Goal: Ask a question: Seek information or help from site administrators or community

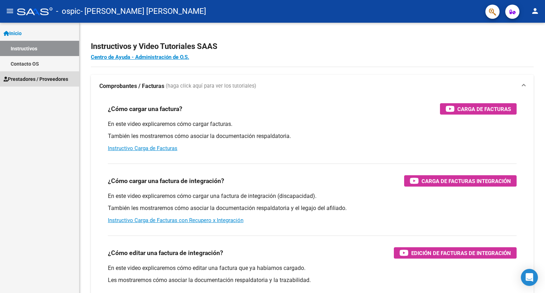
click at [50, 81] on span "Prestadores / Proveedores" at bounding box center [36, 79] width 65 height 8
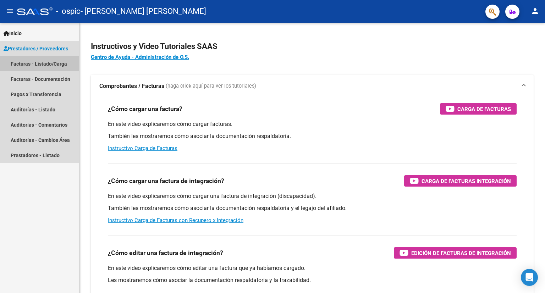
click at [44, 62] on link "Facturas - Listado/Carga" at bounding box center [39, 63] width 79 height 15
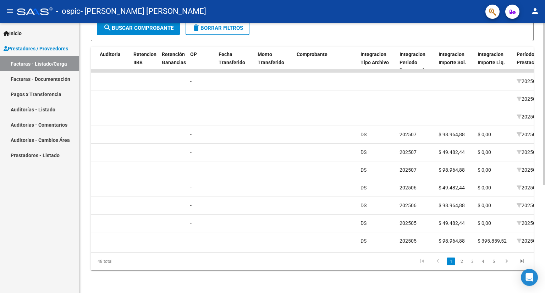
scroll to position [0, 497]
click at [322, 249] on datatable-body "11148 Integración GAREA FLAVIA EDITH 27360034122 Factura C: 2 - 1690 $ 98.964,8…" at bounding box center [312, 161] width 443 height 183
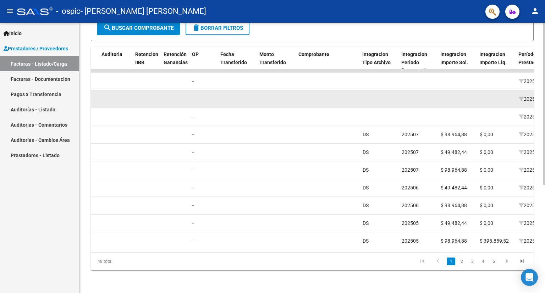
scroll to position [0, 0]
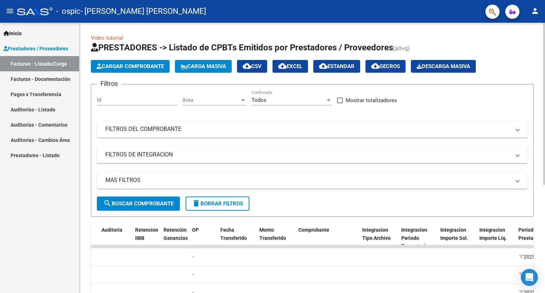
click at [147, 155] on mat-panel-title "FILTROS DE INTEGRACION" at bounding box center [307, 155] width 405 height 8
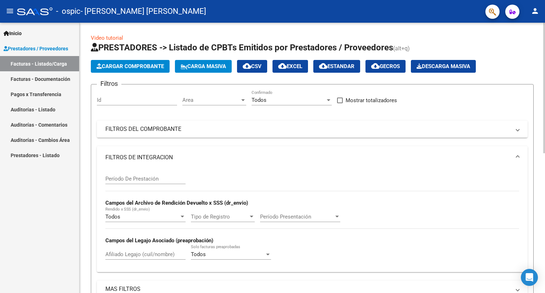
click at [146, 179] on input "Período De Prestación" at bounding box center [145, 179] width 80 height 6
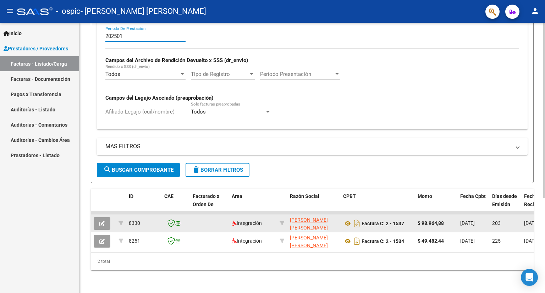
type input "202501"
click at [106, 217] on button "button" at bounding box center [102, 223] width 17 height 13
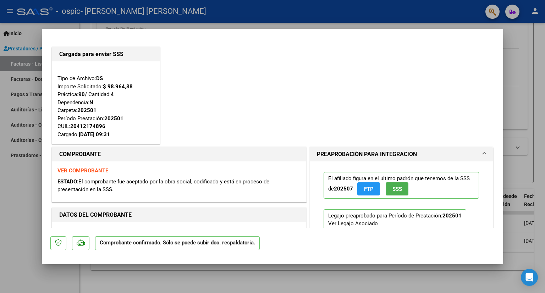
drag, startPoint x: 142, startPoint y: 192, endPoint x: 63, endPoint y: 157, distance: 86.9
click at [63, 157] on div "COMPROBANTE VER COMPROBANTE ESTADO: El comprobante fue aceptado por la obra soc…" at bounding box center [179, 174] width 255 height 55
click at [210, 116] on div "Cargada para enviar SSS Tipo de Archivo: DS Importe Solicitado: $ 98.964,88 Prá…" at bounding box center [272, 95] width 444 height 100
type input "$ 0,00"
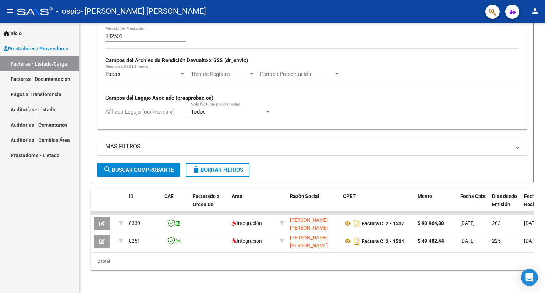
click at [12, 39] on link "Inicio" at bounding box center [39, 33] width 79 height 15
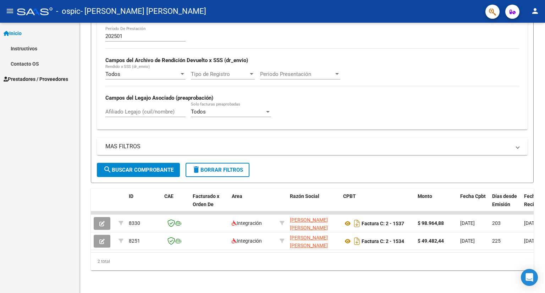
click at [23, 61] on link "Contacto OS" at bounding box center [39, 63] width 79 height 15
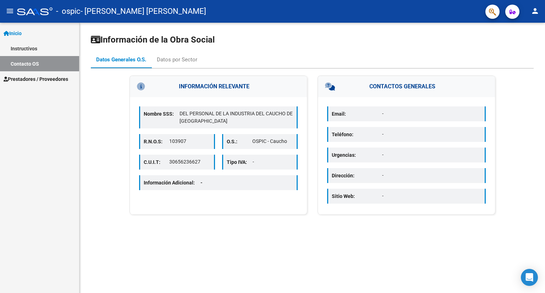
click at [215, 186] on div "Información Adicional: -" at bounding box center [218, 182] width 159 height 15
click at [18, 81] on span "Prestadores / Proveedores" at bounding box center [36, 79] width 65 height 8
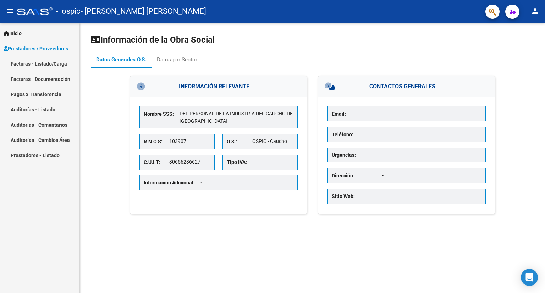
click at [54, 63] on link "Facturas - Listado/Carga" at bounding box center [39, 63] width 79 height 15
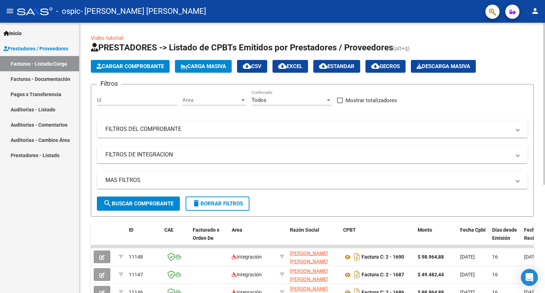
click at [165, 152] on mat-panel-title "FILTROS DE INTEGRACION" at bounding box center [307, 155] width 405 height 8
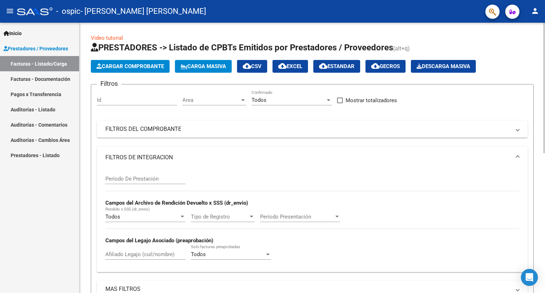
click at [148, 178] on input "Período De Prestación" at bounding box center [145, 179] width 80 height 6
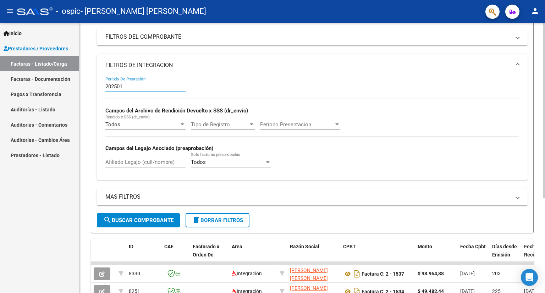
scroll to position [106, 0]
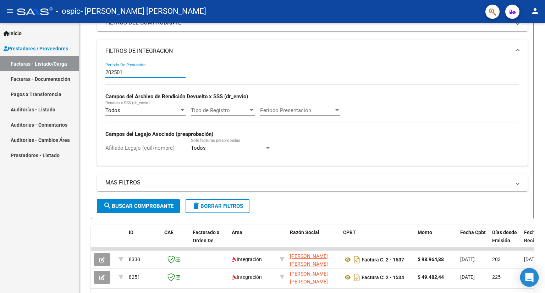
type input "202501"
click at [523, 280] on div "Open Intercom Messenger" at bounding box center [529, 277] width 19 height 19
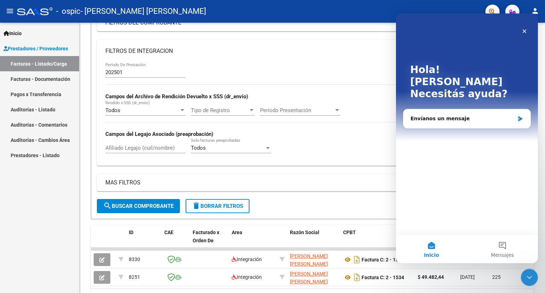
scroll to position [0, 0]
click at [457, 110] on div "Envíanos un mensaje" at bounding box center [467, 118] width 127 height 19
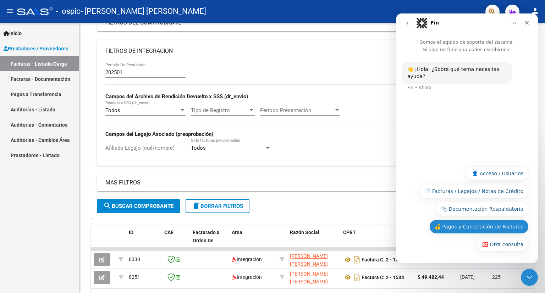
click at [483, 228] on button "💰 Pagos y Cancelación de Facturas" at bounding box center [478, 227] width 99 height 14
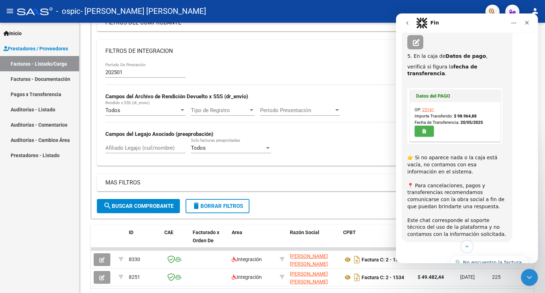
scroll to position [212, 0]
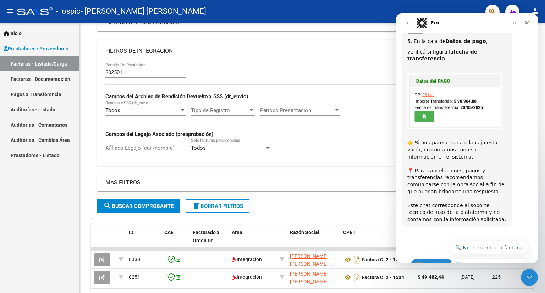
click at [435, 258] on button "⏭️ Continuar" at bounding box center [432, 265] width 43 height 14
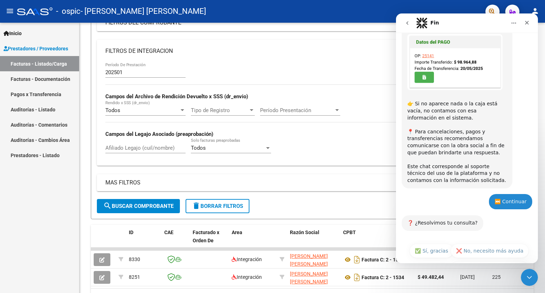
scroll to position [254, 0]
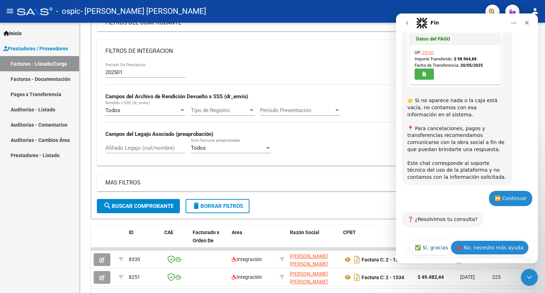
click at [474, 241] on button "❌ No, necesito más ayuda" at bounding box center [490, 248] width 78 height 14
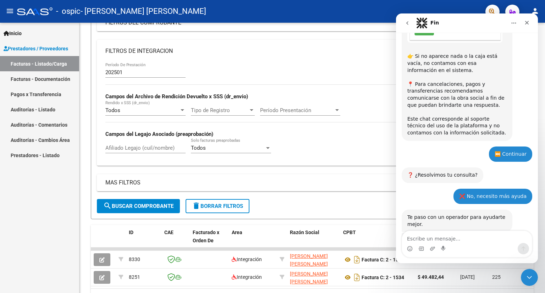
scroll to position [324, 0]
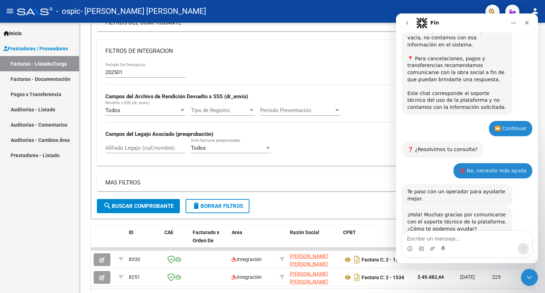
click at [461, 236] on textarea "Escribe un mensaje..." at bounding box center [467, 237] width 130 height 12
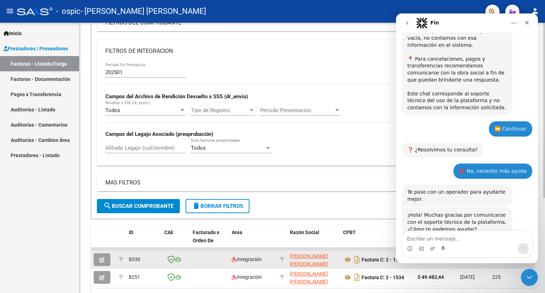
click at [100, 262] on button "button" at bounding box center [102, 259] width 17 height 13
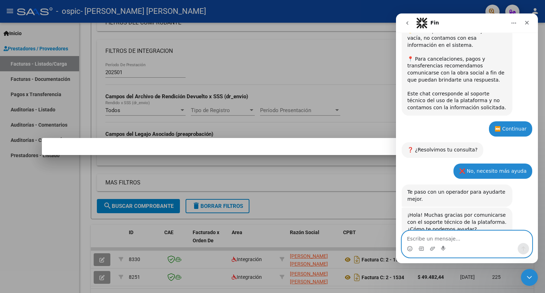
click at [465, 240] on textarea "Escribe un mensaje..." at bounding box center [467, 237] width 130 height 12
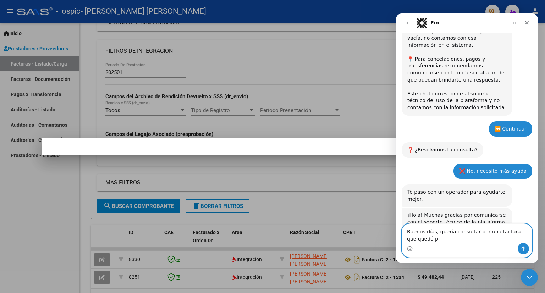
scroll to position [331, 0]
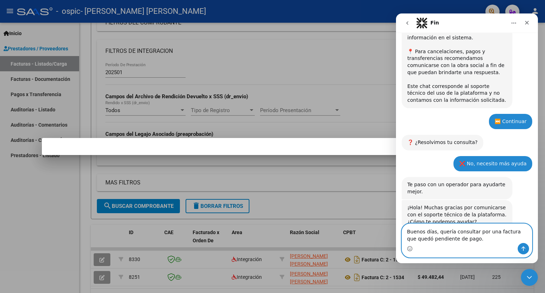
type textarea "Buenos días, quería consultar por una factura que quedó pendiente de pago."
click at [99, 262] on div at bounding box center [272, 146] width 545 height 293
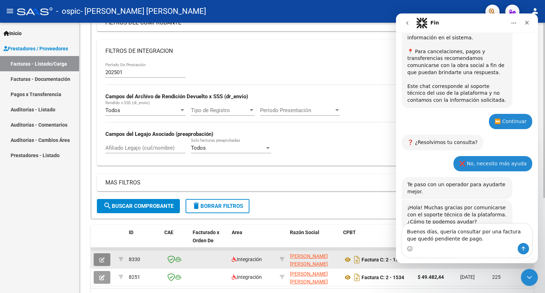
click at [102, 259] on icon "button" at bounding box center [101, 259] width 5 height 5
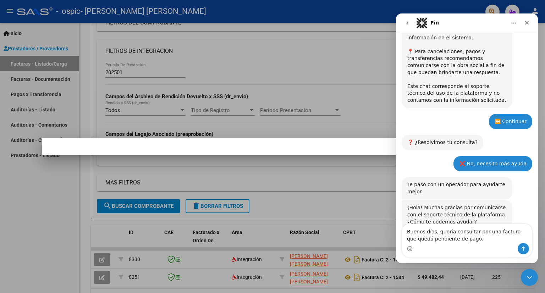
click at [517, 24] on button "Inicio" at bounding box center [513, 22] width 13 height 13
click at [494, 42] on div "Ampliar ventana" at bounding box center [492, 40] width 59 height 7
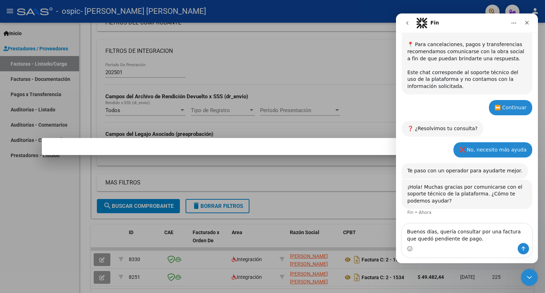
scroll to position [255, 0]
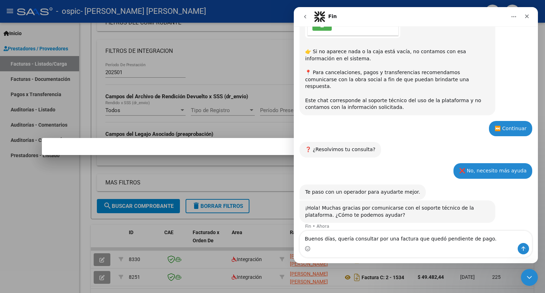
click at [511, 17] on icon "Inicio" at bounding box center [514, 17] width 6 height 6
click at [527, 17] on icon "Cerrar" at bounding box center [527, 17] width 4 height 4
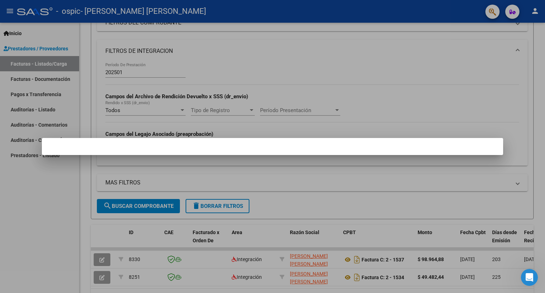
scroll to position [267, 0]
click at [302, 239] on div at bounding box center [272, 146] width 545 height 293
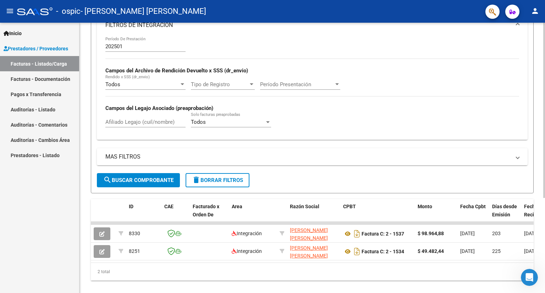
scroll to position [147, 0]
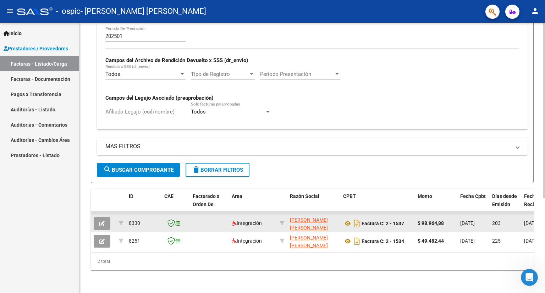
click at [134, 220] on span "8330" at bounding box center [134, 223] width 11 height 6
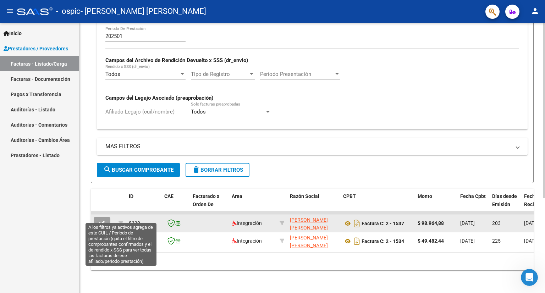
click at [113, 219] on div at bounding box center [103, 223] width 19 height 13
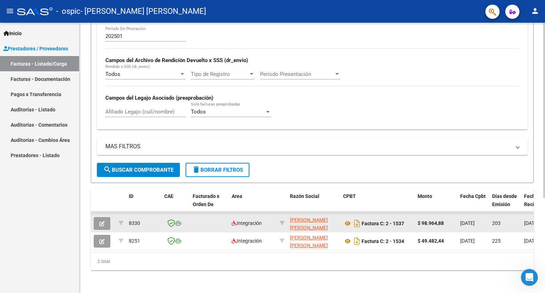
click at [103, 221] on icon "button" at bounding box center [101, 223] width 5 height 5
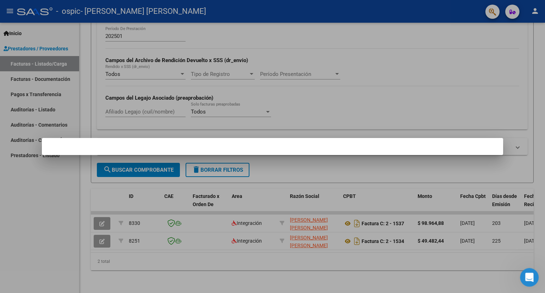
click at [525, 278] on icon "Abrir Intercom Messenger" at bounding box center [529, 277] width 12 height 12
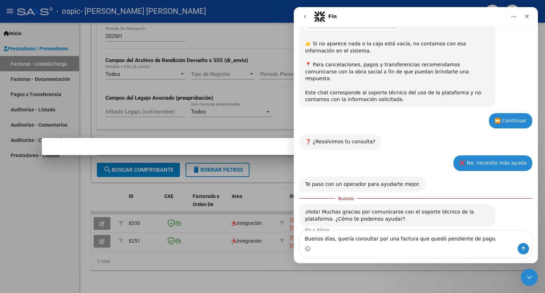
scroll to position [267, 0]
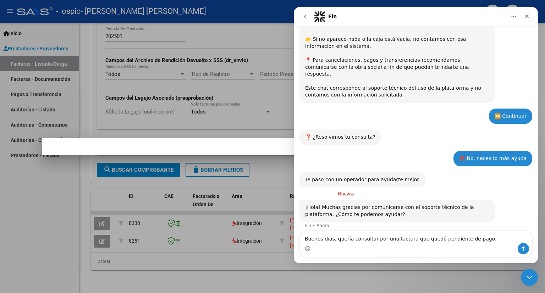
click at [519, 18] on button "Inicio" at bounding box center [513, 16] width 13 height 13
click at [502, 39] on div "Contraer ventana" at bounding box center [488, 34] width 79 height 15
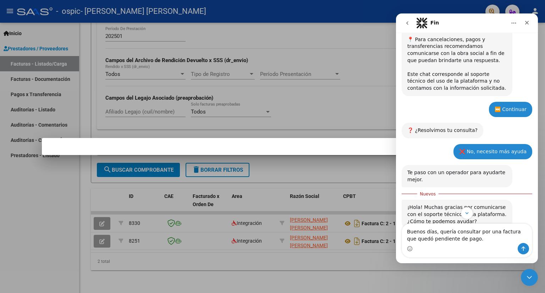
click at [239, 108] on div at bounding box center [272, 146] width 545 height 293
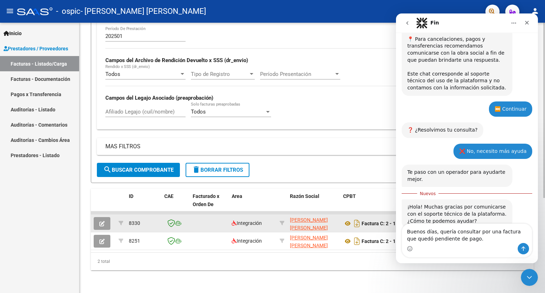
click at [107, 218] on button "button" at bounding box center [102, 223] width 17 height 13
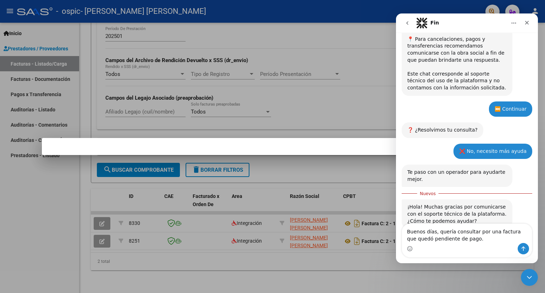
click at [155, 122] on div at bounding box center [272, 146] width 545 height 293
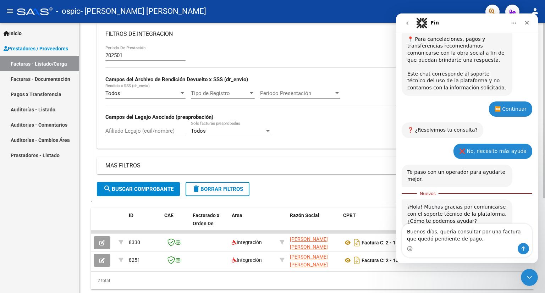
scroll to position [111, 0]
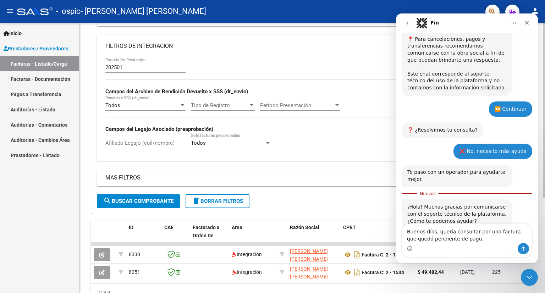
click at [132, 67] on input "202501" at bounding box center [145, 67] width 80 height 6
type input "202501"
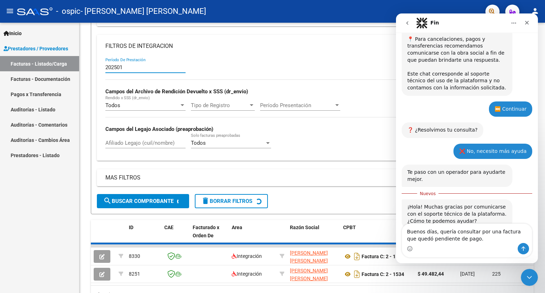
click at [34, 67] on link "Facturas - Listado/Carga" at bounding box center [39, 63] width 79 height 15
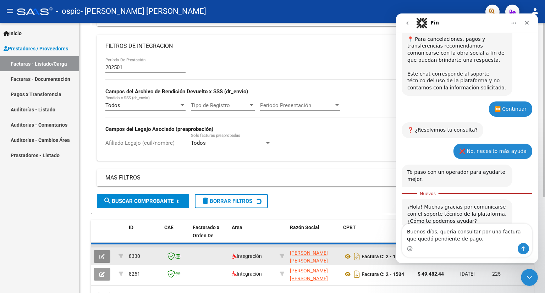
click at [110, 254] on button "button" at bounding box center [102, 256] width 17 height 13
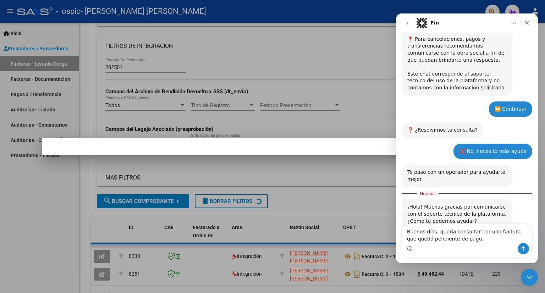
click at [46, 68] on div at bounding box center [272, 146] width 545 height 293
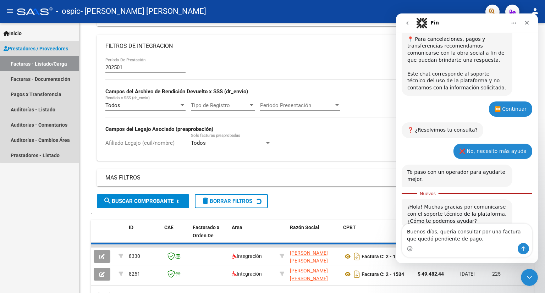
click at [40, 63] on link "Facturas - Listado/Carga" at bounding box center [39, 63] width 79 height 15
click at [41, 79] on link "Facturas - Documentación" at bounding box center [39, 78] width 79 height 15
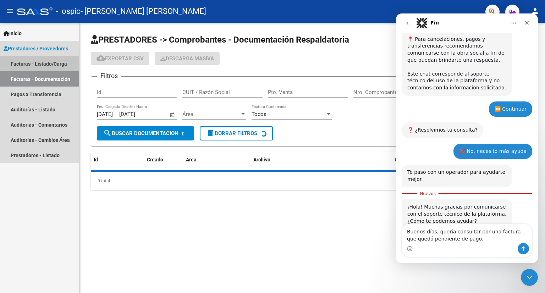
click at [47, 64] on link "Facturas - Listado/Carga" at bounding box center [39, 63] width 79 height 15
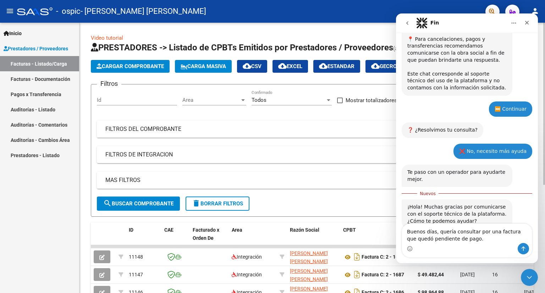
click at [147, 132] on mat-panel-title "FILTROS DEL COMPROBANTE" at bounding box center [307, 129] width 405 height 8
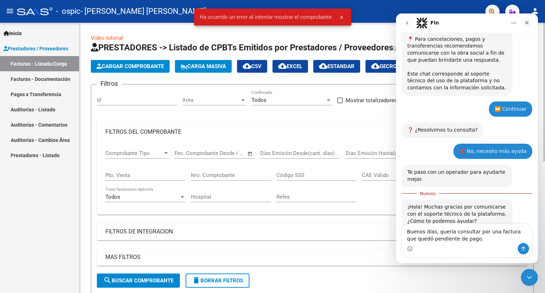
click at [139, 131] on mat-panel-title "FILTROS DEL COMPROBANTE" at bounding box center [307, 132] width 405 height 8
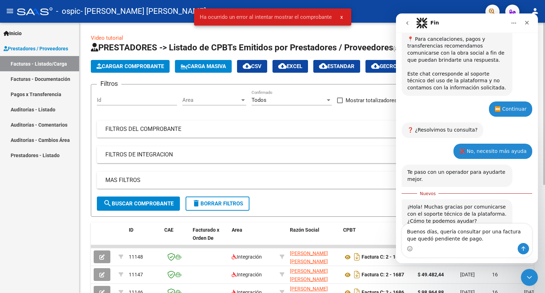
click at [138, 148] on mat-expansion-panel-header "FILTROS DE INTEGRACION" at bounding box center [312, 154] width 431 height 17
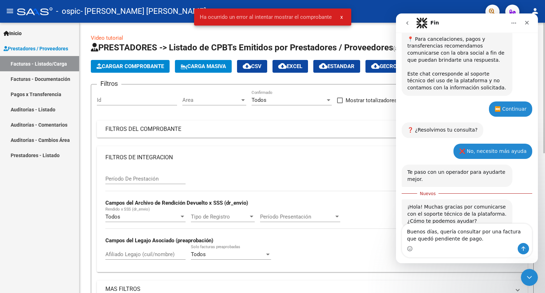
click at [131, 176] on input "Período De Prestación" at bounding box center [145, 179] width 80 height 6
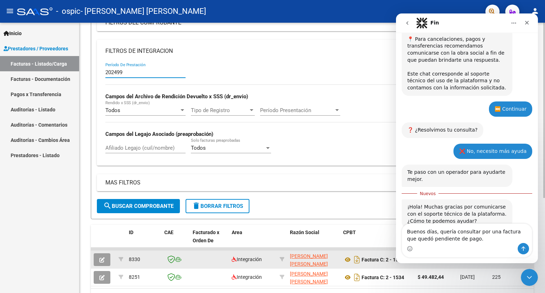
type input "202499"
click at [103, 261] on icon "button" at bounding box center [101, 259] width 5 height 5
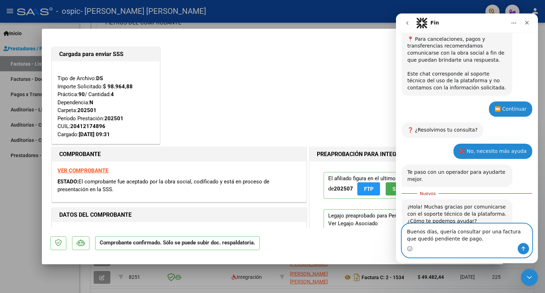
click at [474, 237] on textarea "Buenos días, quería consultar por una factura que quedó pendiente de pago." at bounding box center [467, 233] width 130 height 19
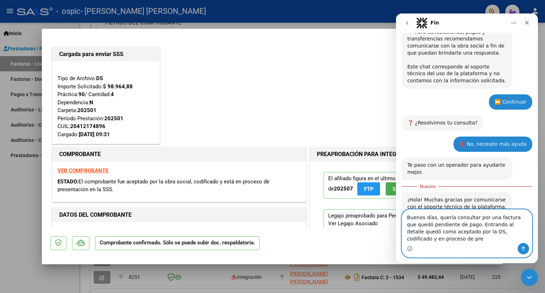
scroll to position [357, 0]
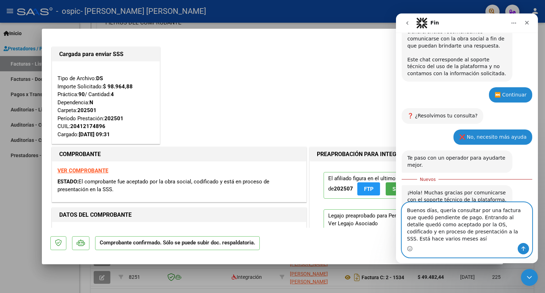
type textarea "Buenos días, quería consultar por una factura que quedó pendiente de pago. Entr…"
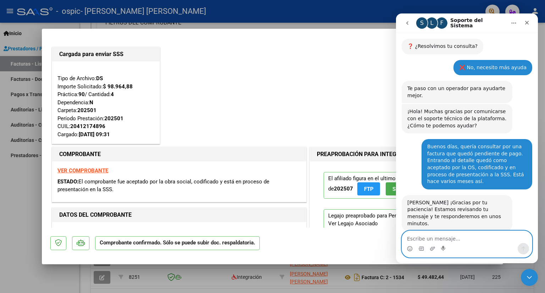
scroll to position [408, 0]
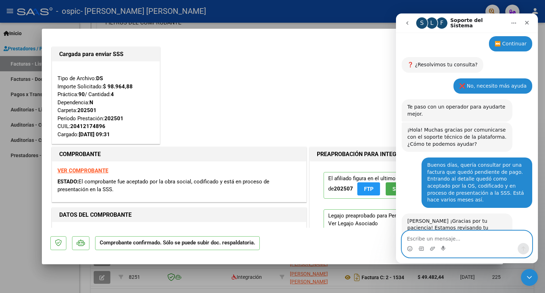
click at [477, 238] on textarea "Escribe un mensaje..." at bounding box center [467, 237] width 130 height 12
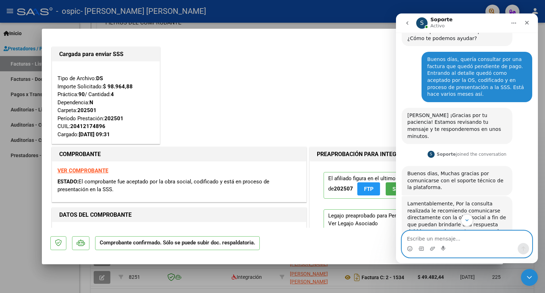
scroll to position [517, 0]
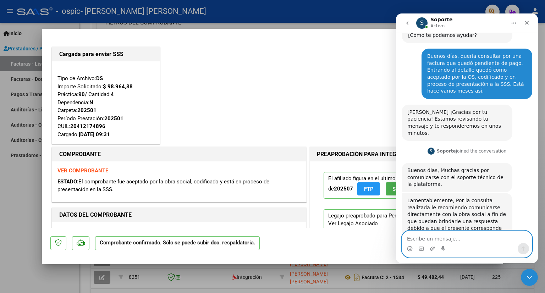
click at [465, 235] on textarea "Escribe un mensaje..." at bounding box center [467, 237] width 130 height 12
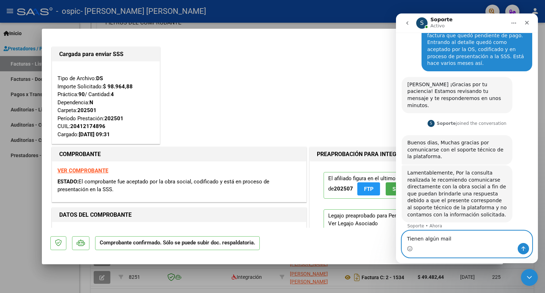
type textarea "Tienen algún mail?"
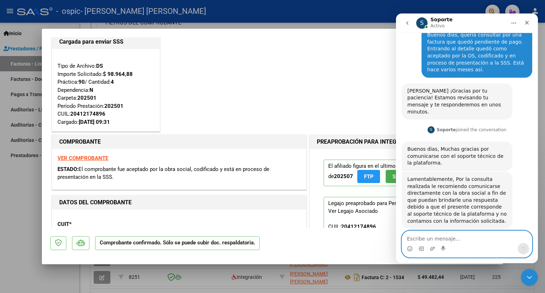
scroll to position [0, 0]
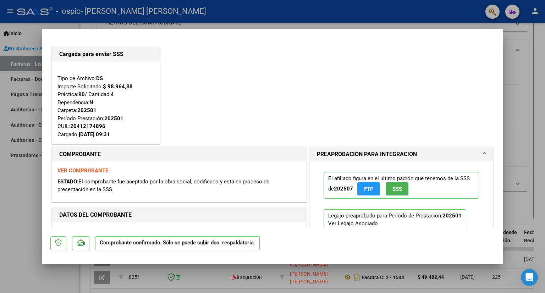
click at [541, 46] on div at bounding box center [272, 146] width 545 height 293
type input "$ 0,00"
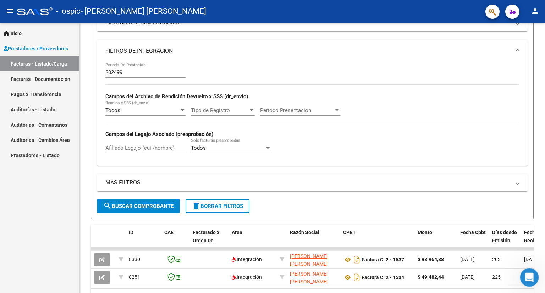
click at [526, 274] on icon "Abrir Intercom Messenger" at bounding box center [529, 277] width 12 height 12
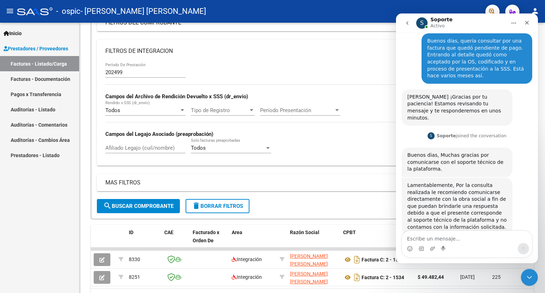
scroll to position [539, 0]
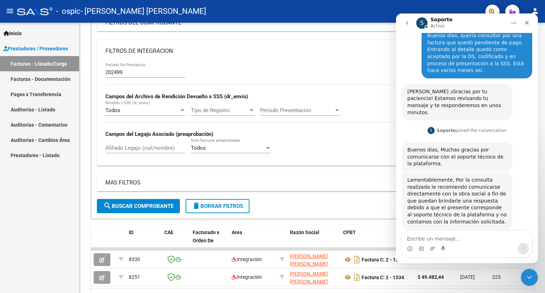
click at [377, 13] on div "- ospic - GAREA FLAVIA EDITH" at bounding box center [248, 12] width 463 height 16
click at [403, 26] on button "go back" at bounding box center [407, 22] width 13 height 13
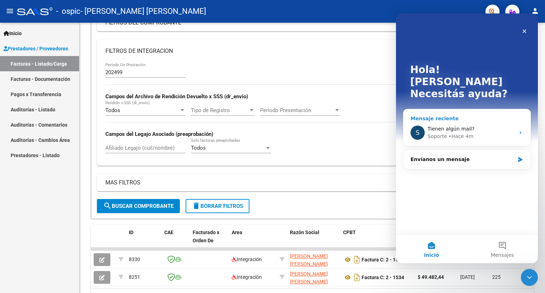
click at [476, 133] on div "Soporte • Hace 4m" at bounding box center [471, 136] width 87 height 7
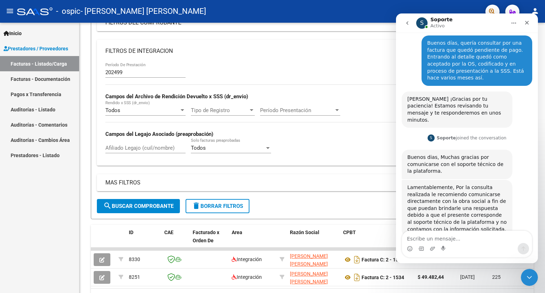
scroll to position [539, 0]
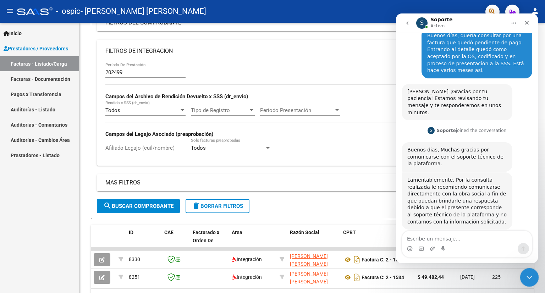
click at [530, 277] on icon "Cerrar Intercom Messenger" at bounding box center [528, 276] width 9 height 9
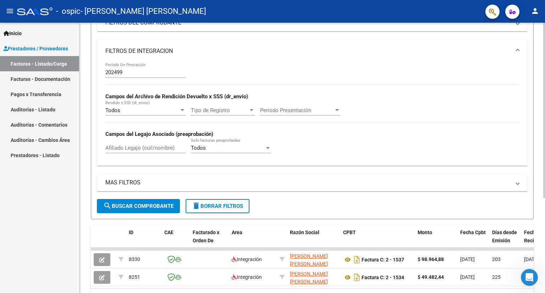
scroll to position [566, 0]
click at [510, 10] on icon "button" at bounding box center [513, 11] width 6 height 5
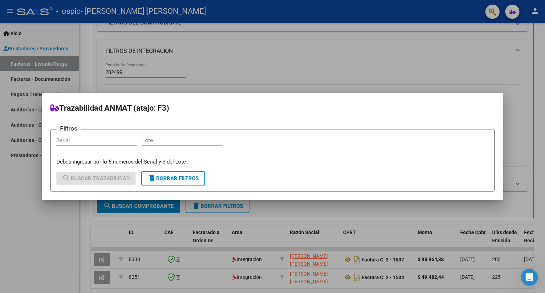
click at [512, 11] on div at bounding box center [272, 146] width 545 height 293
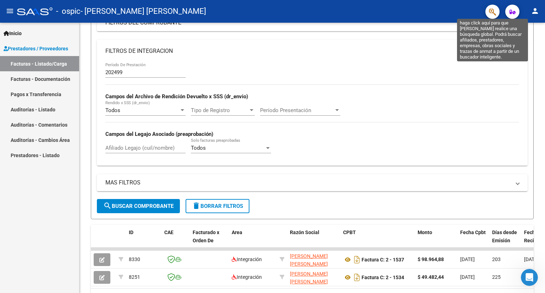
click at [496, 14] on icon "button" at bounding box center [492, 12] width 7 height 8
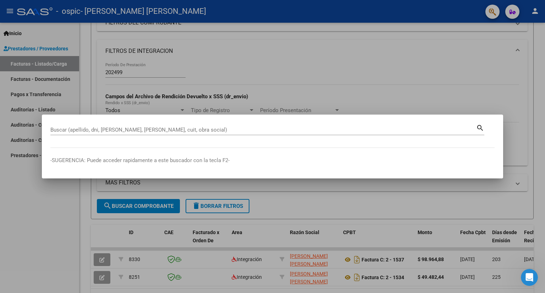
click at [496, 14] on div at bounding box center [272, 146] width 545 height 293
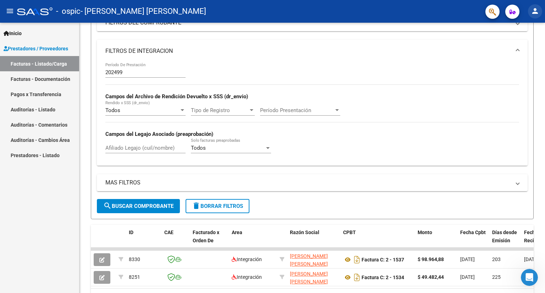
click at [538, 10] on mat-icon "person" at bounding box center [535, 11] width 9 height 9
click at [33, 33] on div at bounding box center [272, 146] width 545 height 293
click at [21, 33] on span "Inicio" at bounding box center [13, 33] width 18 height 8
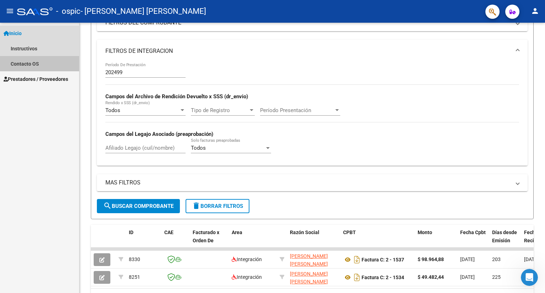
click at [30, 61] on link "Contacto OS" at bounding box center [39, 63] width 79 height 15
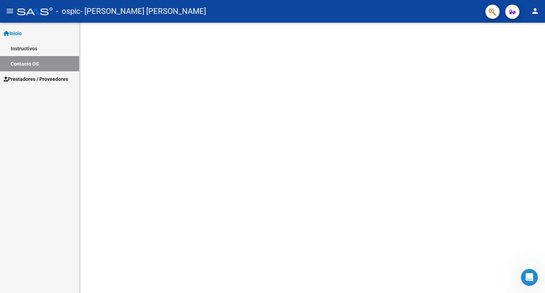
click at [37, 50] on link "Instructivos" at bounding box center [39, 48] width 79 height 15
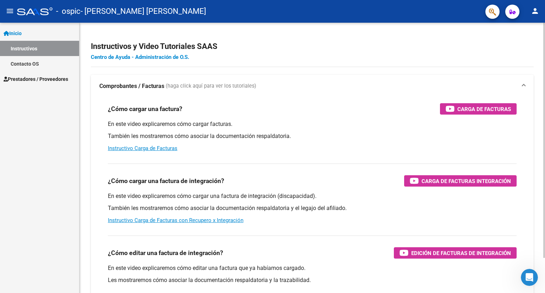
click at [106, 60] on link "Centro de Ayuda - Administración de O.S." at bounding box center [140, 57] width 98 height 6
click at [532, 282] on div "Abrir Intercom Messenger" at bounding box center [528, 276] width 23 height 23
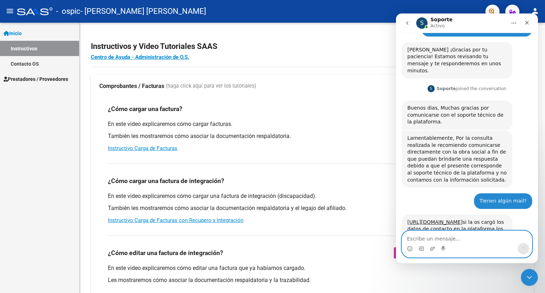
scroll to position [608, 0]
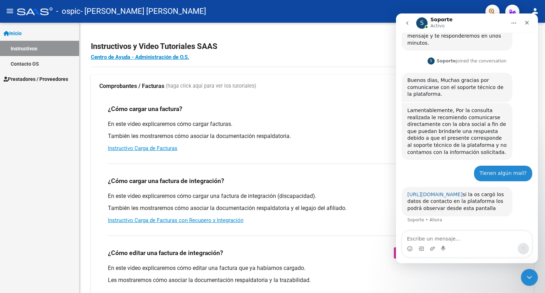
click at [431, 192] on link "https://ospic.saas.com.ar/inicio/datos-de-contacto/detalle" at bounding box center [434, 195] width 55 height 6
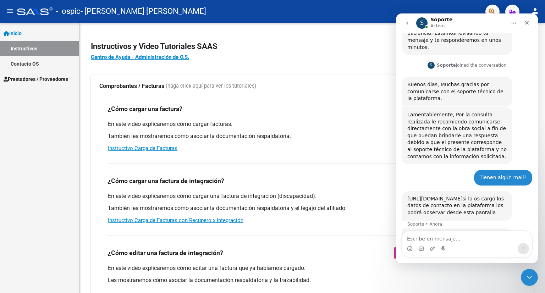
click at [32, 64] on link "Contacto OS" at bounding box center [39, 63] width 79 height 15
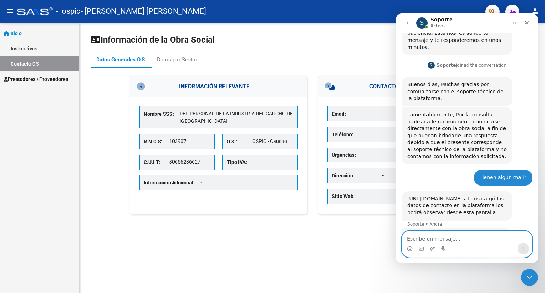
click at [444, 239] on textarea "Escribe un mensaje..." at bounding box center [467, 237] width 130 height 12
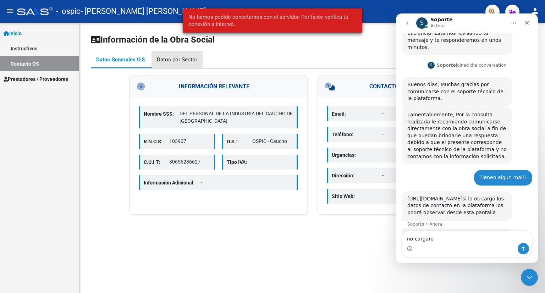
click at [186, 63] on div "Datos por Sector" at bounding box center [177, 60] width 40 height 8
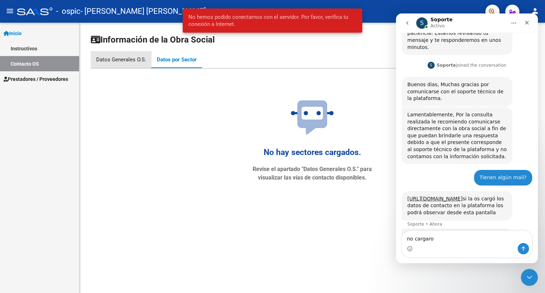
click at [138, 61] on div "Datos Generales O.S." at bounding box center [121, 60] width 50 height 8
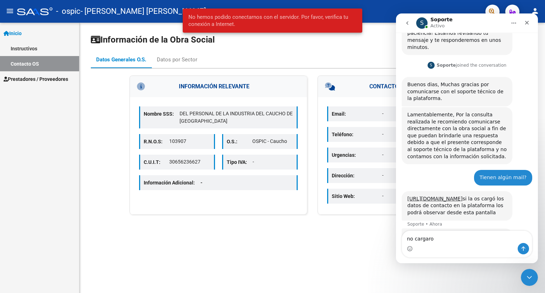
click at [438, 244] on div "Intercom Messenger" at bounding box center [467, 248] width 130 height 11
click at [439, 240] on textarea "no cargaro" at bounding box center [467, 237] width 130 height 12
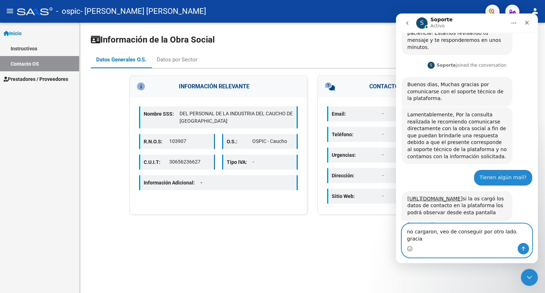
type textarea "no cargaron, veo de conseguir por otro lado. gracias"
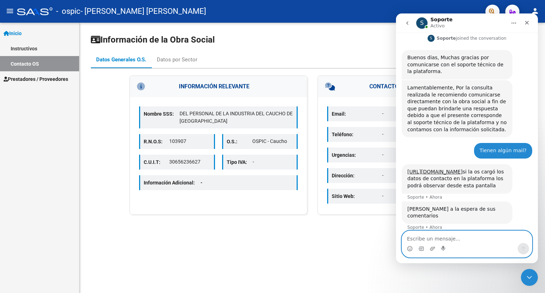
scroll to position [632, 0]
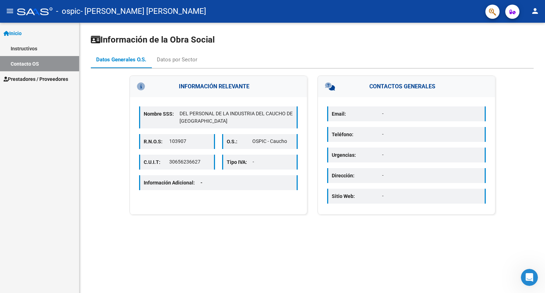
click at [27, 12] on div at bounding box center [34, 11] width 35 height 8
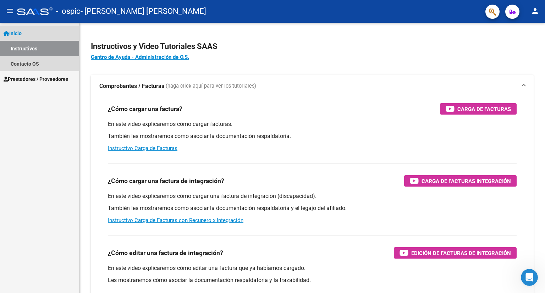
click at [21, 33] on span "Inicio" at bounding box center [13, 33] width 18 height 8
